Goal: Information Seeking & Learning: Learn about a topic

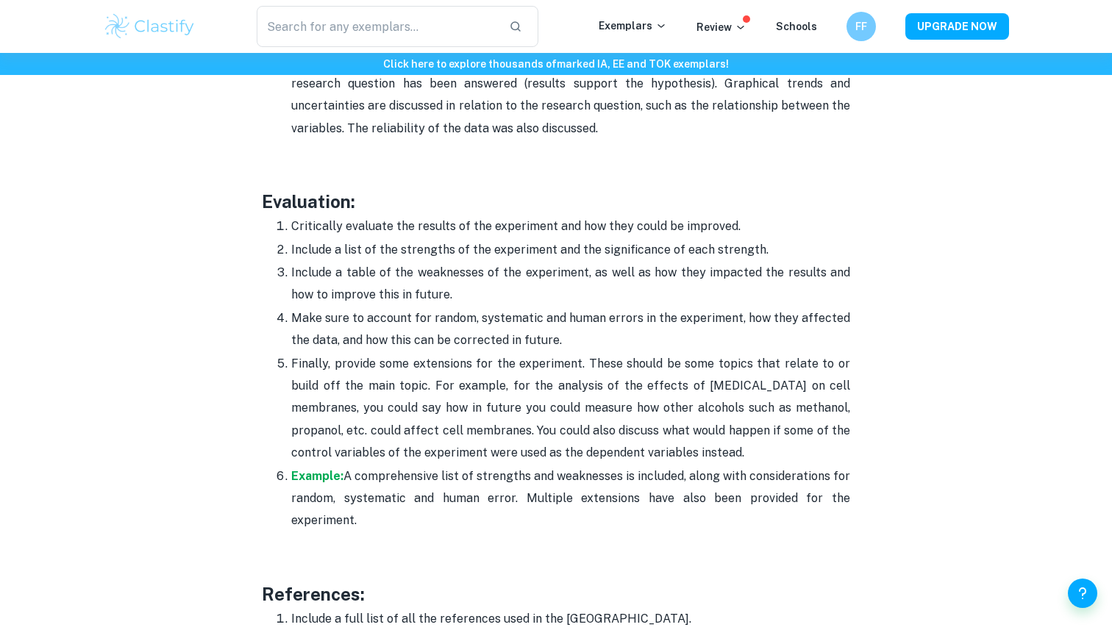
scroll to position [4281, 0]
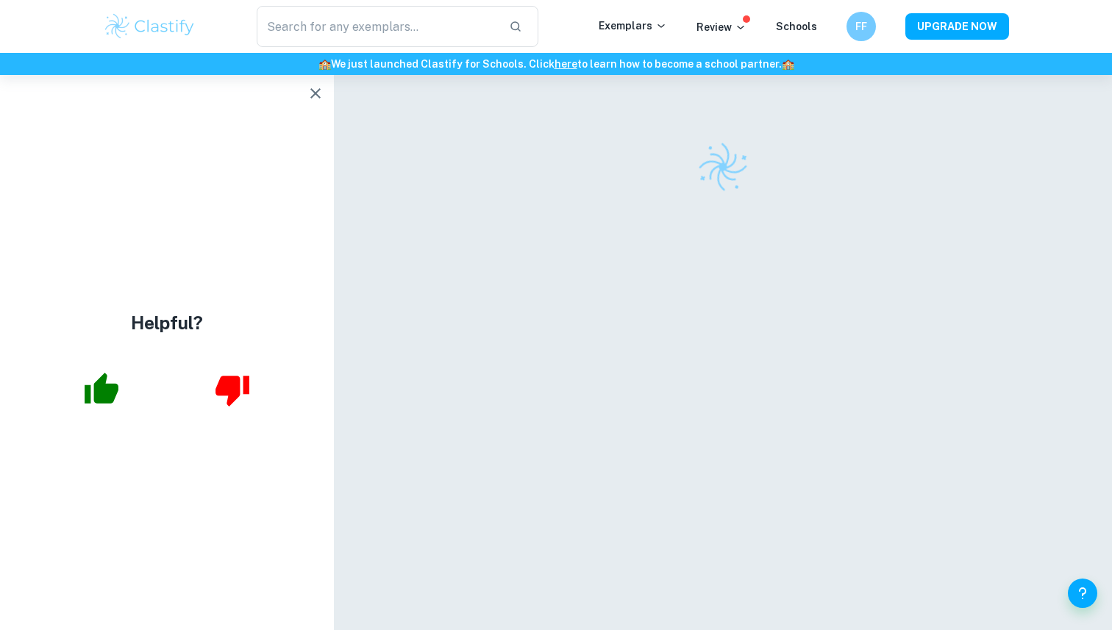
click at [315, 91] on icon "button" at bounding box center [316, 94] width 18 height 18
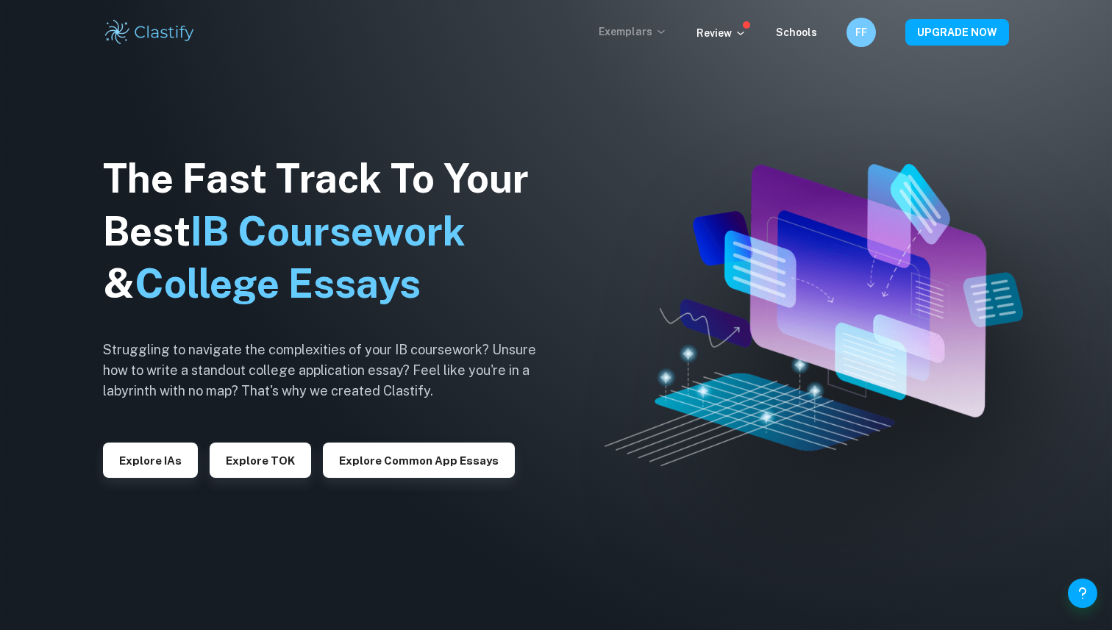
click at [664, 26] on icon at bounding box center [661, 32] width 12 height 12
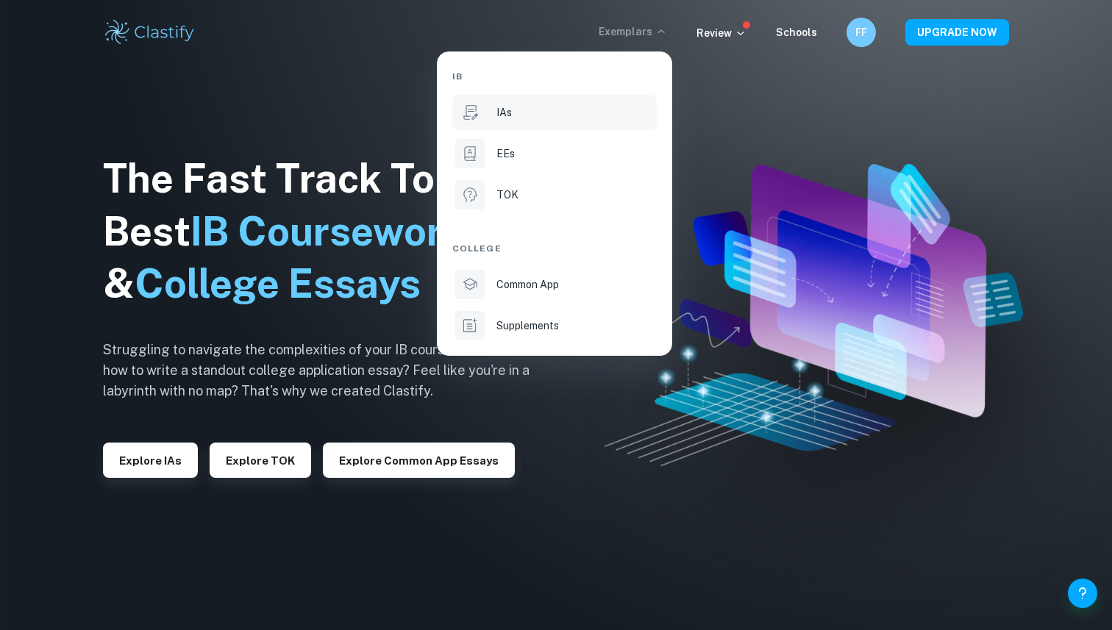
click at [553, 127] on li "IAs" at bounding box center [554, 112] width 205 height 35
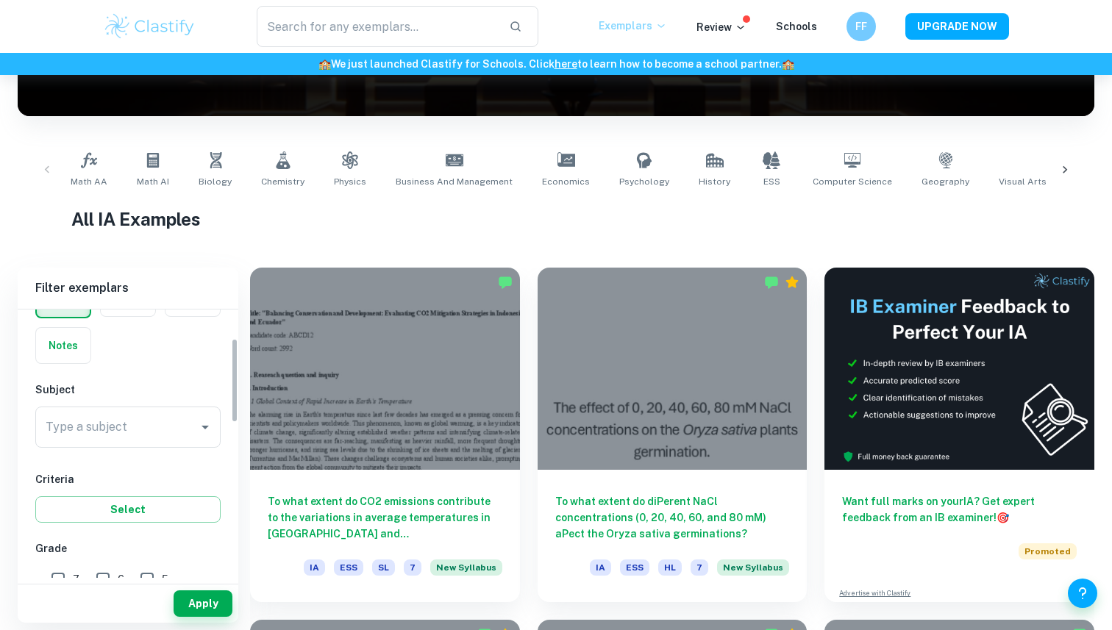
scroll to position [110, 0]
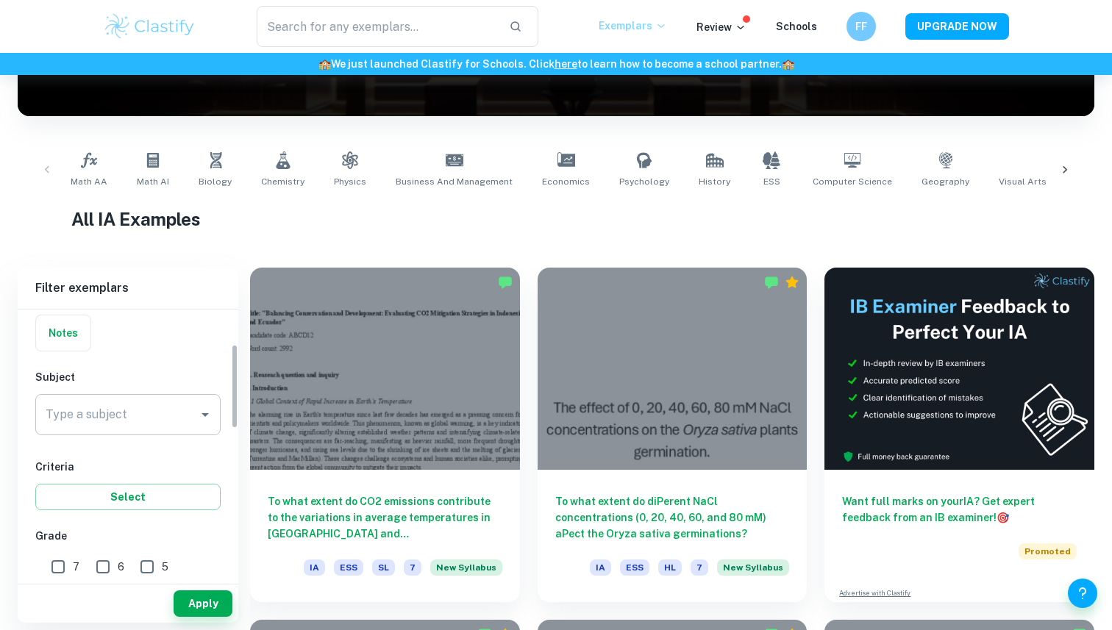
click at [138, 417] on input "Type a subject" at bounding box center [117, 415] width 150 height 28
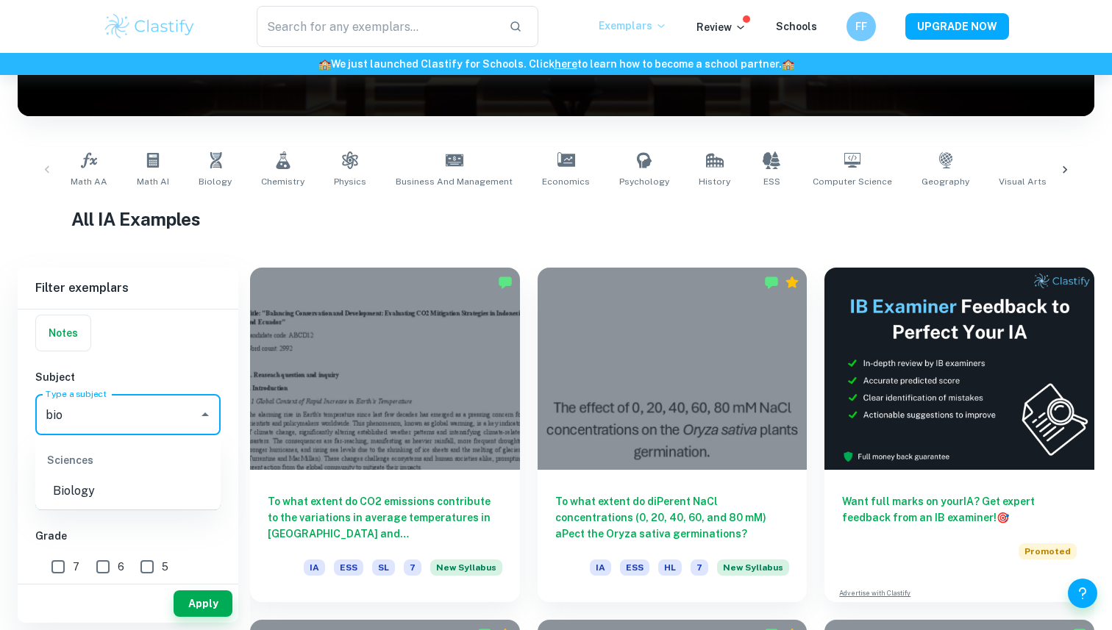
click at [90, 483] on li "Biology" at bounding box center [127, 491] width 185 height 26
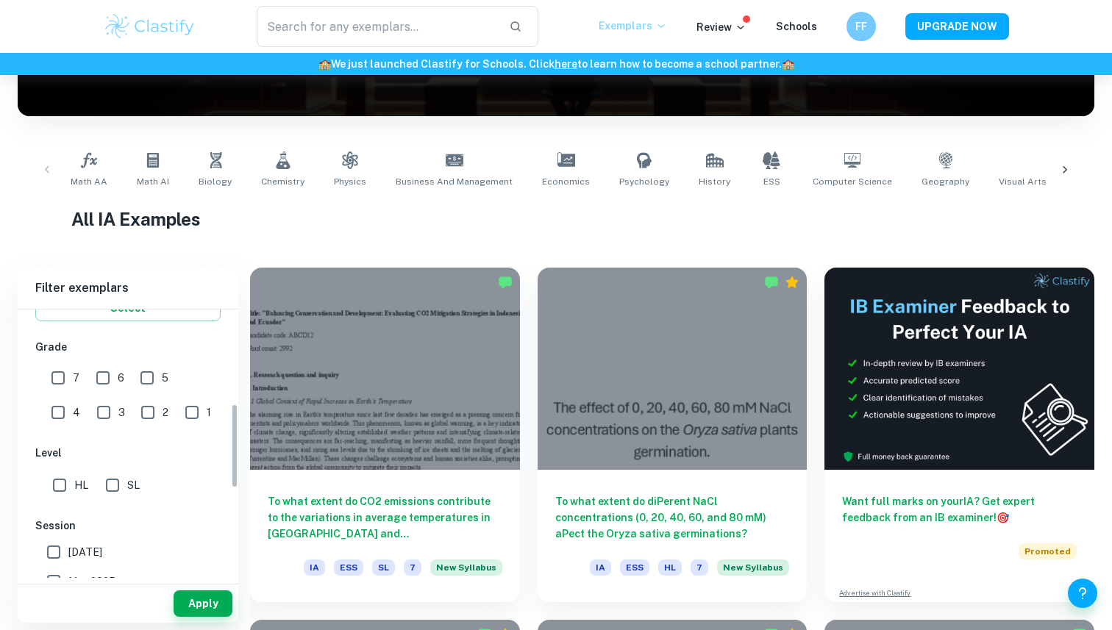
scroll to position [300, 0]
type input "Biology"
click at [65, 379] on input "7" at bounding box center [57, 376] width 29 height 29
checkbox input "true"
click at [96, 379] on input "6" at bounding box center [102, 376] width 29 height 29
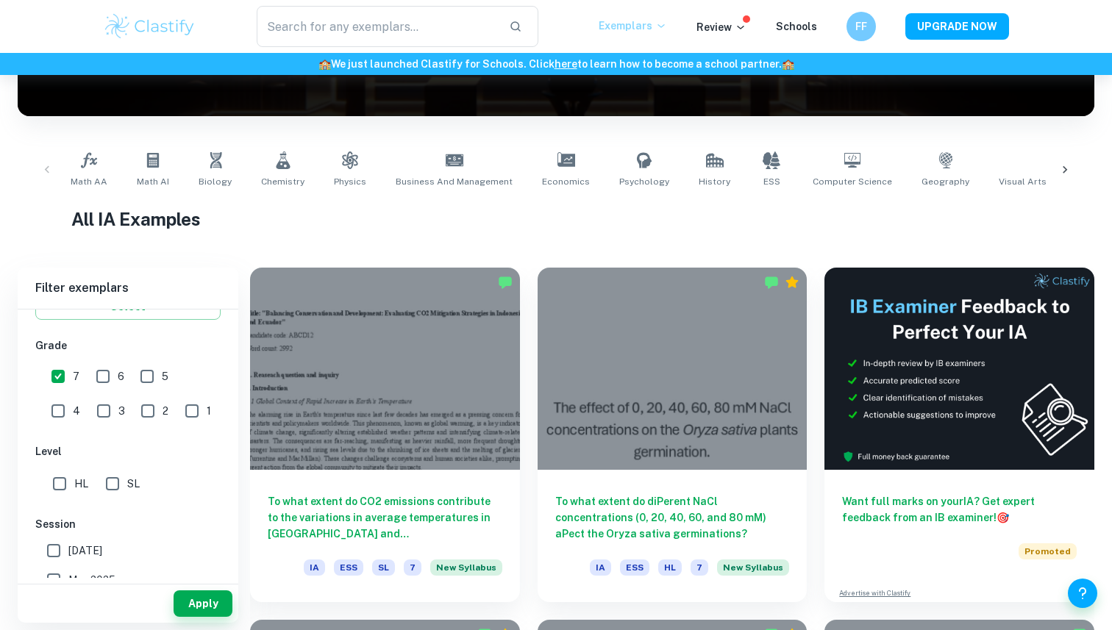
checkbox input "true"
click at [147, 382] on input "5" at bounding box center [146, 376] width 29 height 29
checkbox input "true"
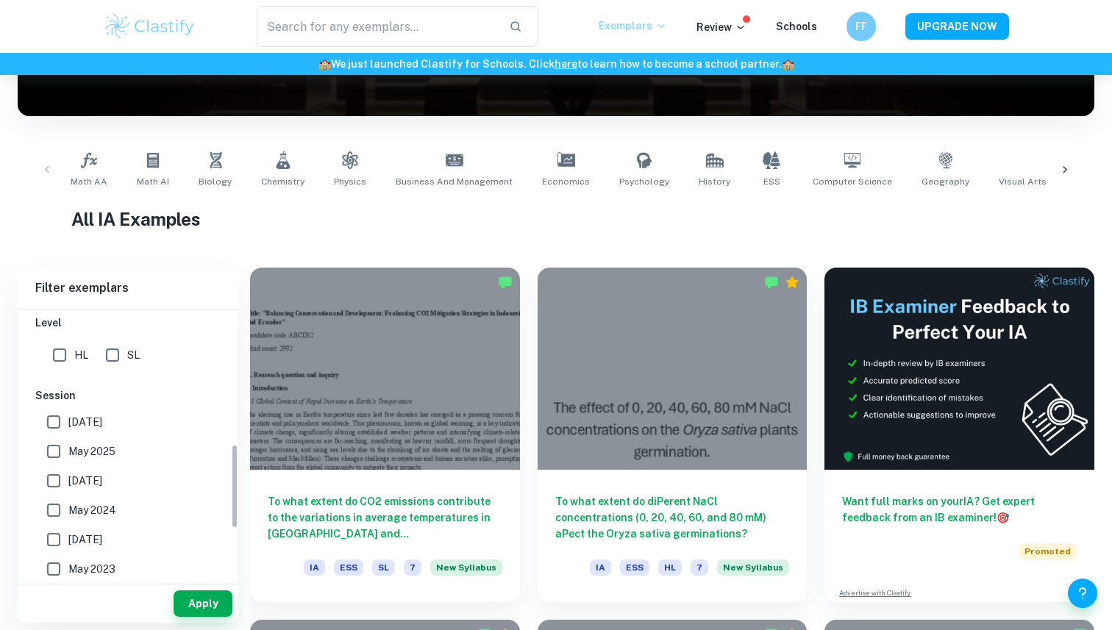
scroll to position [432, 0]
click at [93, 422] on span "May 2026" at bounding box center [85, 419] width 34 height 16
click at [68, 422] on input "May 2026" at bounding box center [53, 419] width 29 height 29
checkbox input "true"
click at [94, 441] on label "May 2025" at bounding box center [124, 448] width 170 height 29
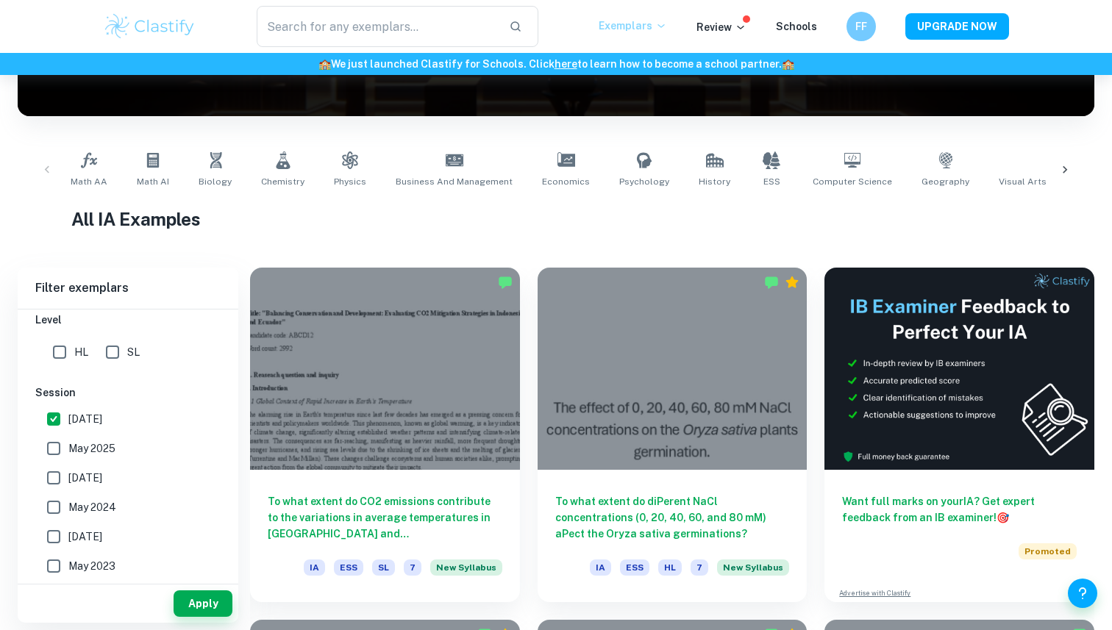
click at [68, 441] on input "May 2025" at bounding box center [53, 448] width 29 height 29
checkbox input "true"
click at [102, 472] on span "November 2024" at bounding box center [85, 478] width 34 height 16
click at [68, 472] on input "November 2024" at bounding box center [53, 477] width 29 height 29
checkbox input "true"
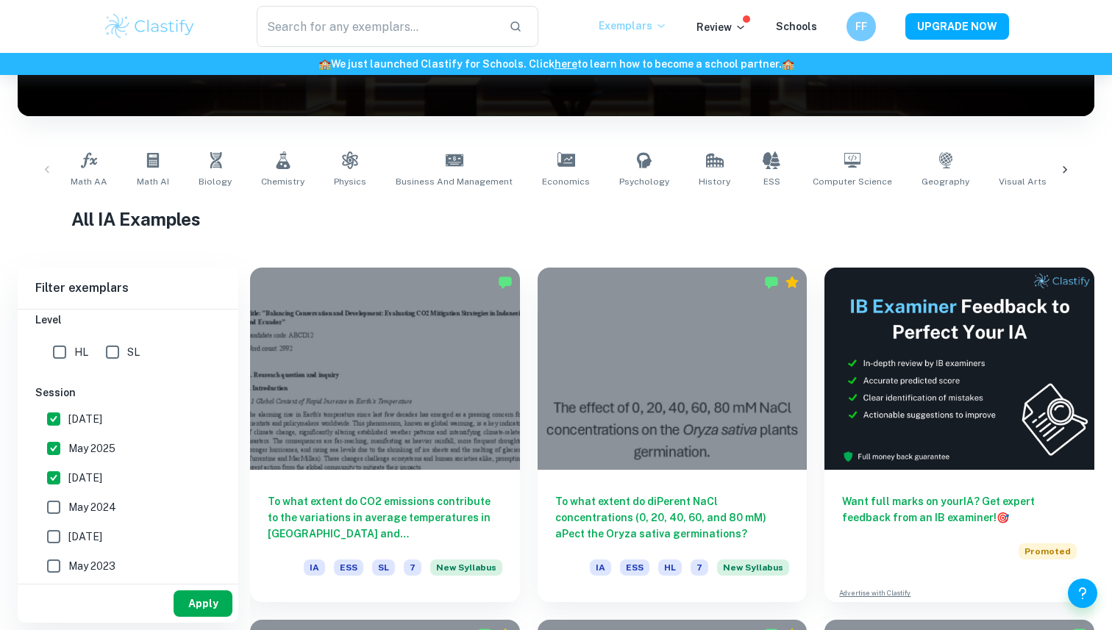
click at [196, 598] on button "Apply" at bounding box center [203, 604] width 59 height 26
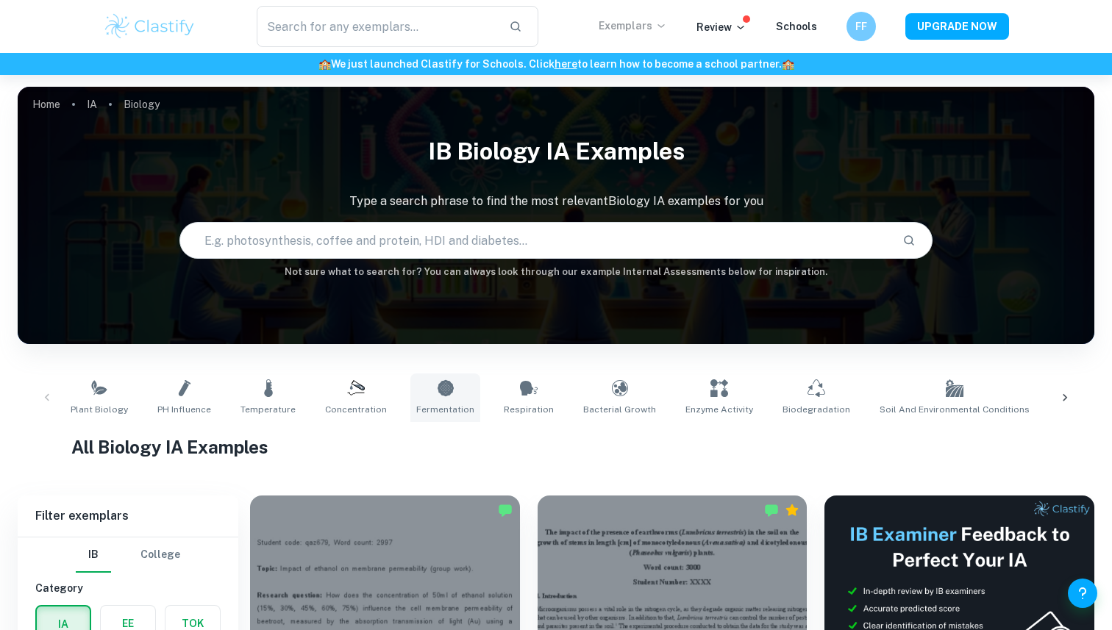
click at [453, 391] on icon at bounding box center [445, 388] width 16 height 16
type input "Fermentation"
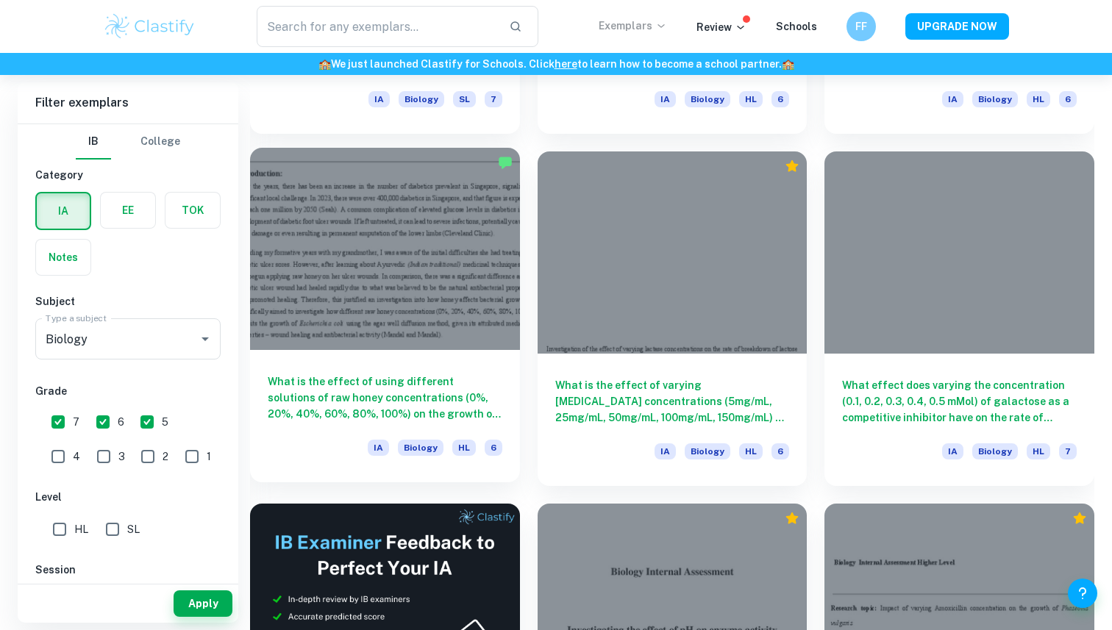
scroll to position [2107, 0]
click at [450, 338] on div at bounding box center [385, 248] width 270 height 202
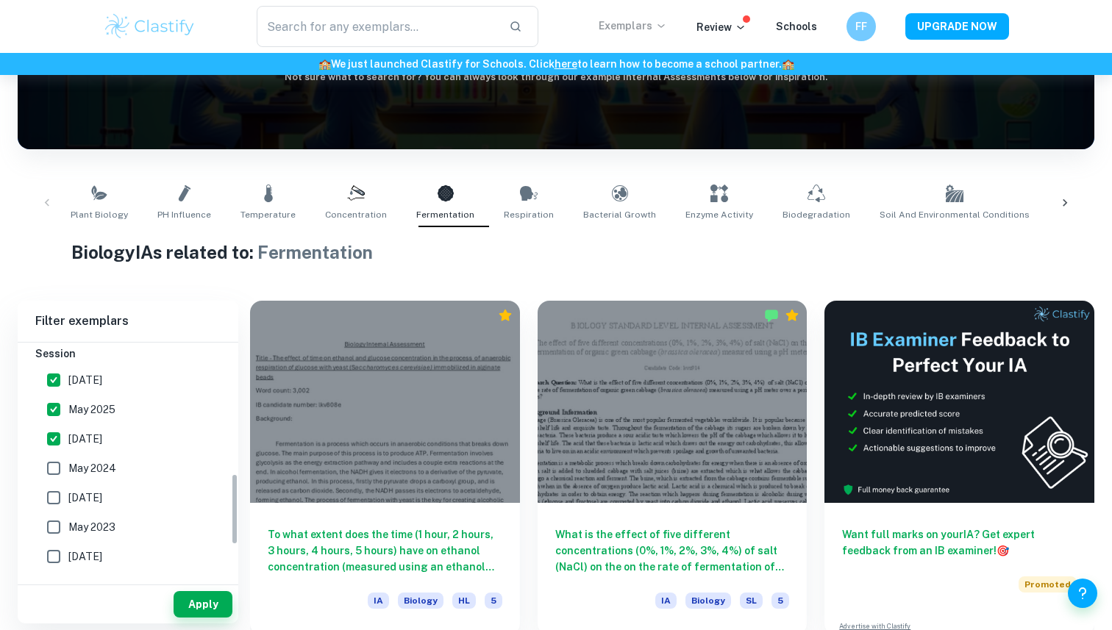
scroll to position [436, 0]
click at [90, 434] on span "November 2024" at bounding box center [85, 438] width 34 height 16
click at [68, 434] on input "November 2024" at bounding box center [53, 438] width 29 height 29
checkbox input "false"
click at [194, 606] on button "Apply" at bounding box center [203, 604] width 59 height 26
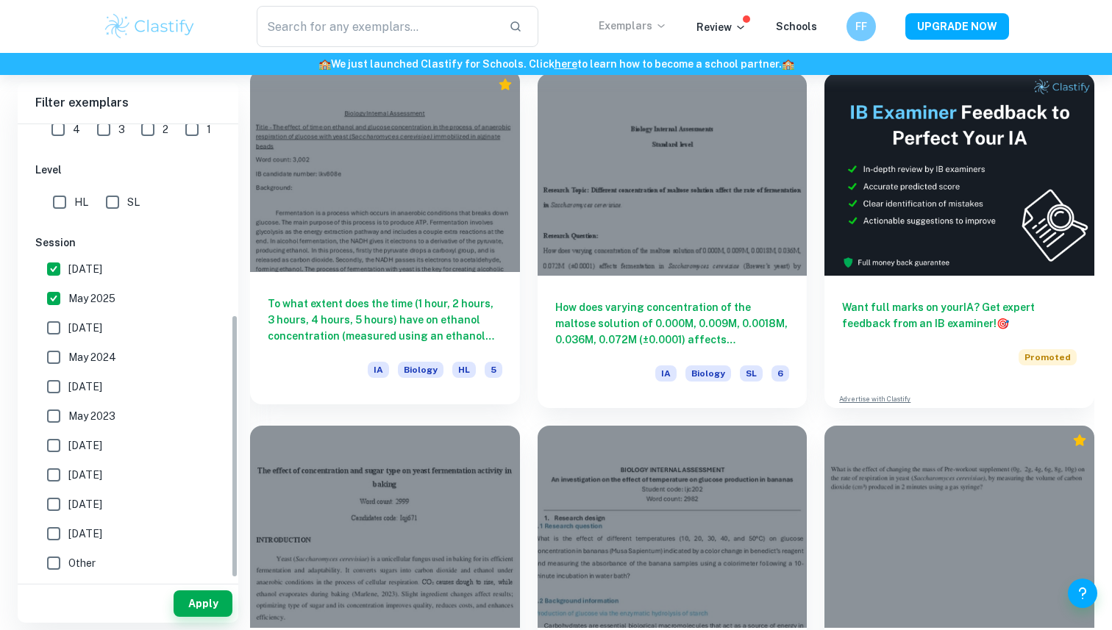
scroll to position [327, 0]
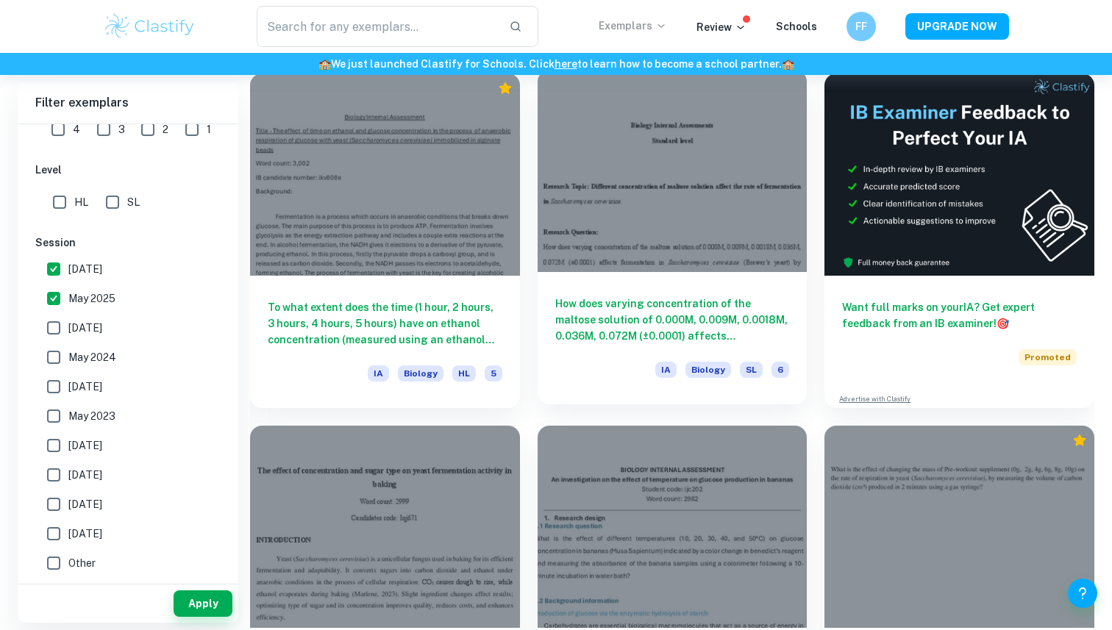
click at [717, 296] on h6 "How does varying concentration of the maltose solution of 0.000M, 0.009M, 0.001…" at bounding box center [672, 320] width 235 height 49
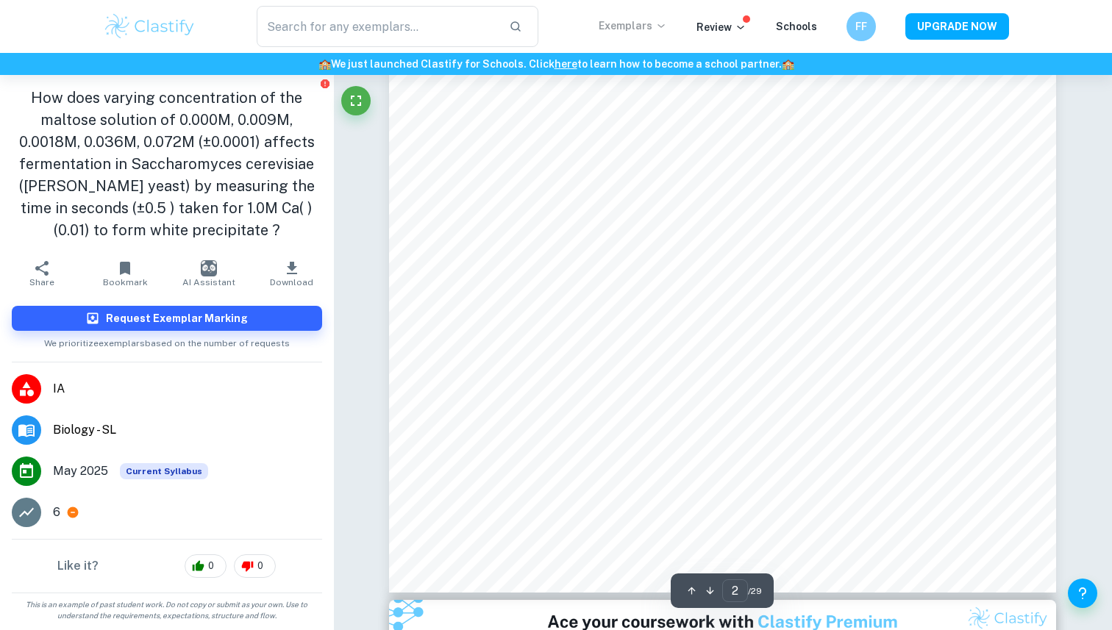
scroll to position [1340, 0]
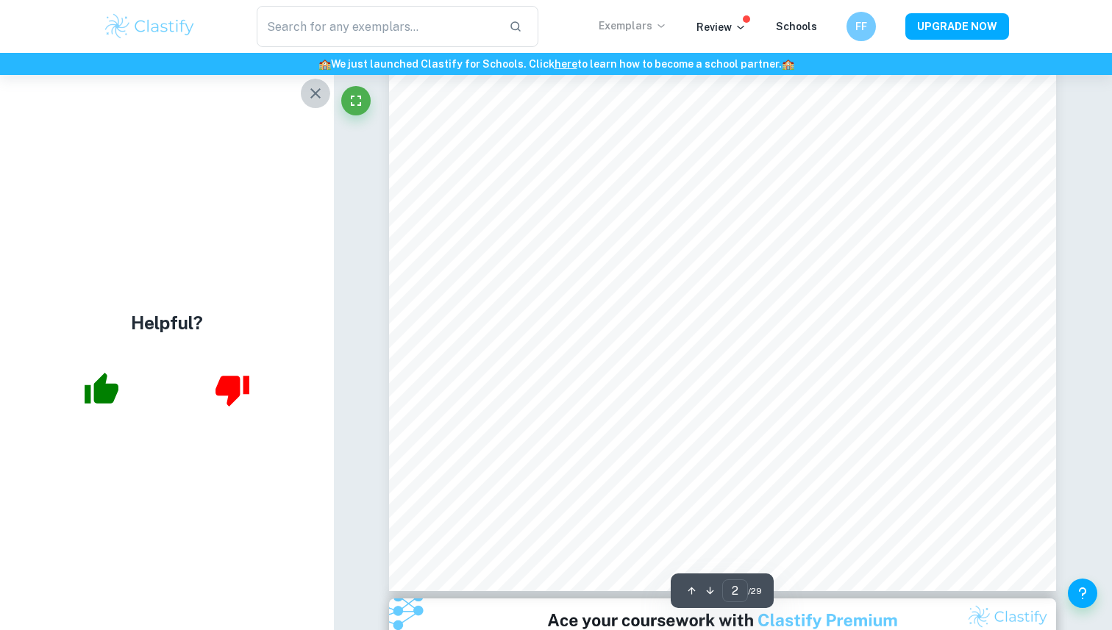
click at [314, 88] on icon "button" at bounding box center [316, 94] width 18 height 18
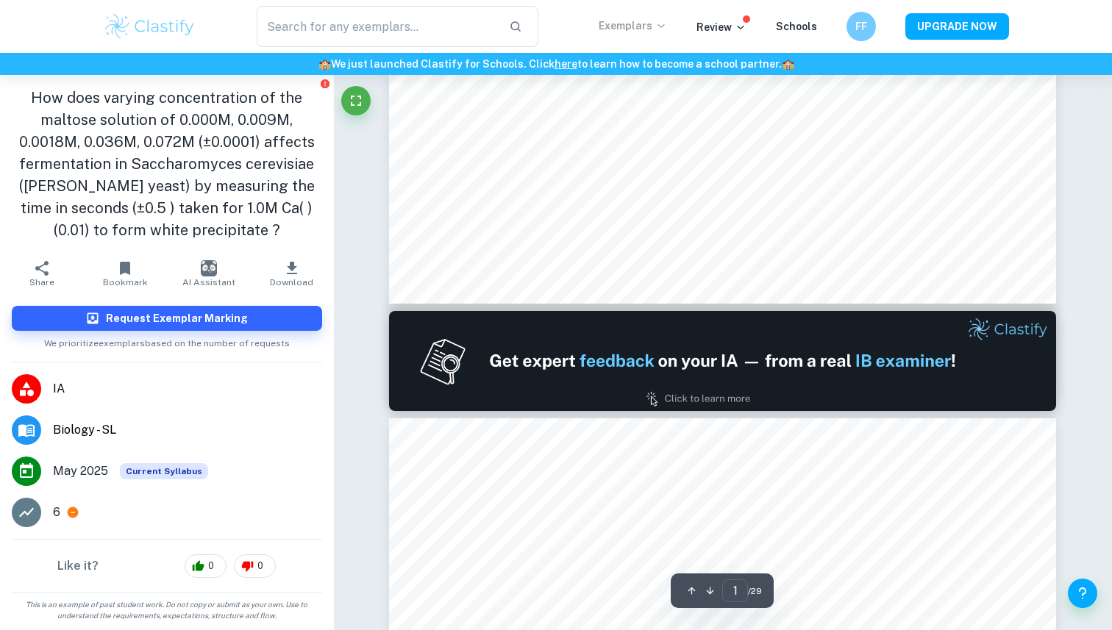
type input "2"
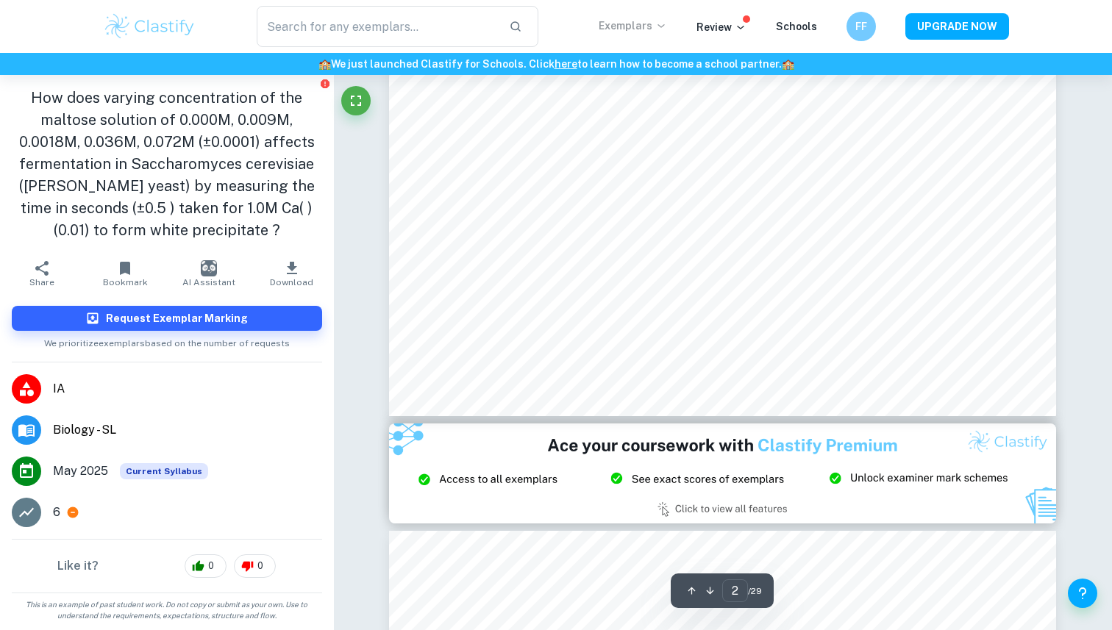
scroll to position [1521, 0]
